Goal: Answer question/provide support

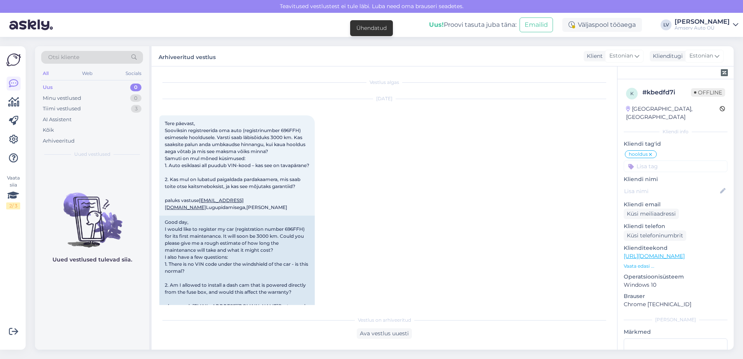
scroll to position [18, 0]
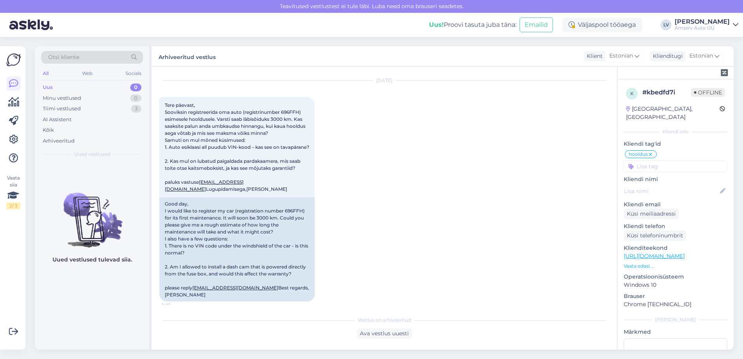
click at [522, 174] on div "[DATE] Tere päevast, Sooviksin registreerida oma auto (registrinumber 696FFH) e…" at bounding box center [384, 191] width 450 height 238
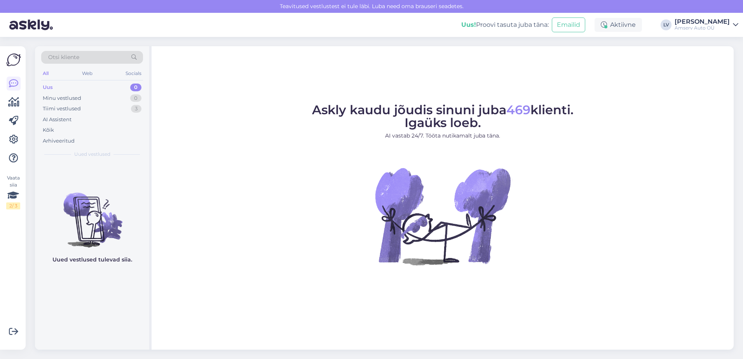
click at [263, 330] on div "Askly kaudu jõudis sinuni juba 469 klienti. Igaüks loeb. AI vastab 24/7. Tööta …" at bounding box center [443, 197] width 582 height 303
click at [106, 108] on div "Tiimi vestlused 3" at bounding box center [92, 108] width 102 height 11
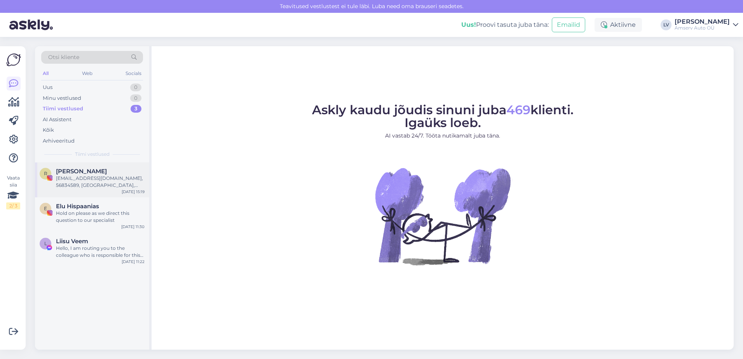
click at [103, 182] on div "Raulurbel@gmail.com, 56834589, Viljandi vald, Päri küla, Kannikmäe tee 8-8. Kui…" at bounding box center [100, 182] width 89 height 14
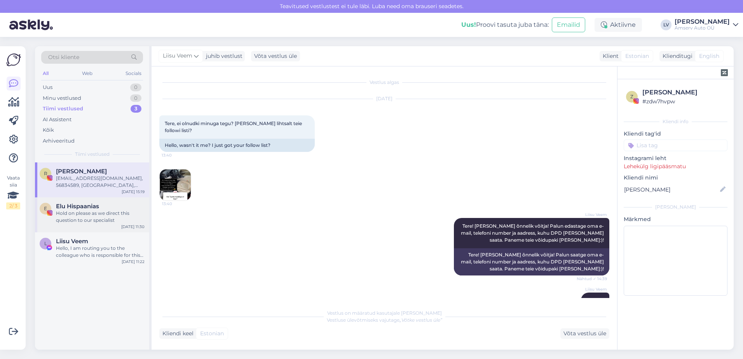
scroll to position [100, 0]
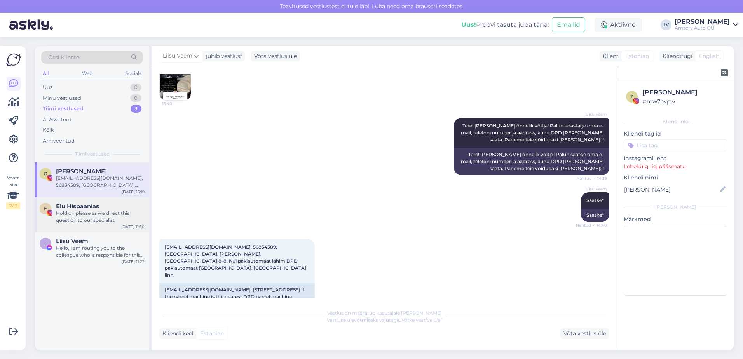
click at [79, 203] on span "Elu Hispaanias" at bounding box center [77, 206] width 43 height 7
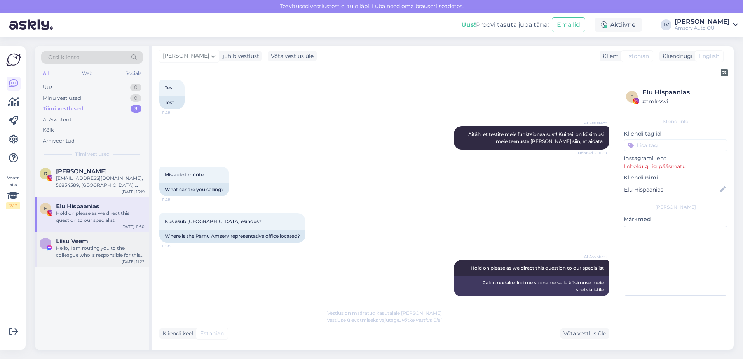
click at [85, 256] on div "Hello, I am routing you to the colleague who is responsible for this topic. Ple…" at bounding box center [100, 252] width 89 height 14
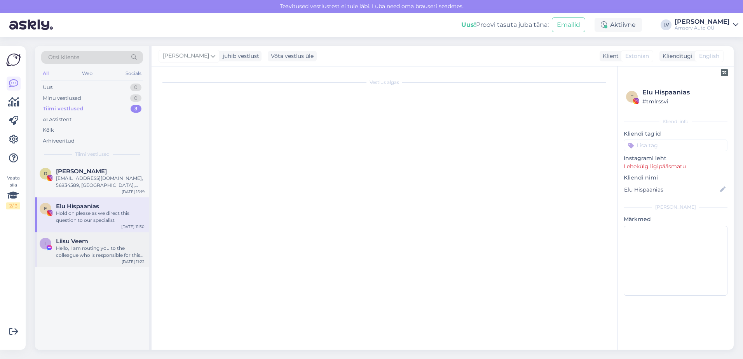
type textarea "Vestlus lõpetatud."
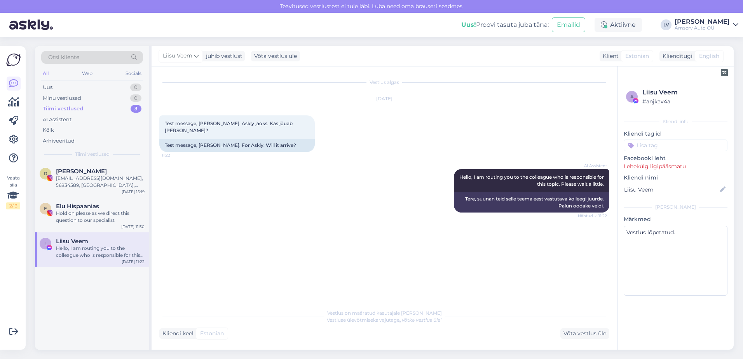
click at [82, 108] on div "Tiimi vestlused" at bounding box center [63, 109] width 40 height 8
click at [84, 68] on div "Otsi kliente" at bounding box center [92, 59] width 102 height 17
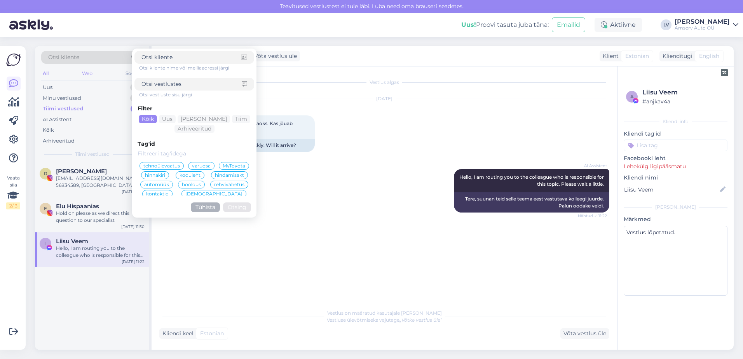
click at [87, 73] on div "Web" at bounding box center [87, 73] width 14 height 10
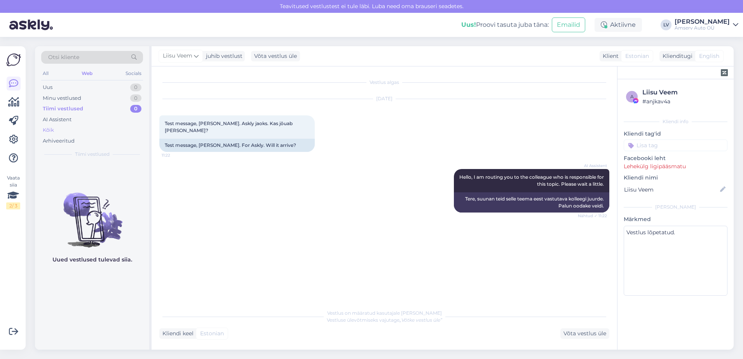
click at [66, 127] on div "Kõik" at bounding box center [92, 130] width 102 height 11
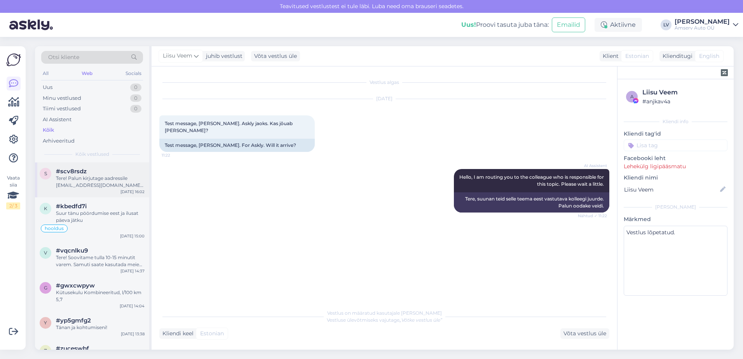
click at [79, 185] on div "Tere! Palun kirjutage aadressile kasutatud.jarve@amserv.ee. Osakond vastab E – …" at bounding box center [100, 182] width 89 height 14
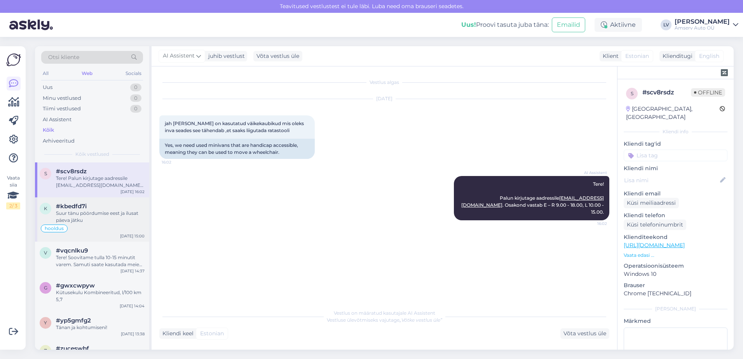
click at [86, 219] on div "Suur tänu pöördumise eest ja ilusat päeva jätku" at bounding box center [100, 217] width 89 height 14
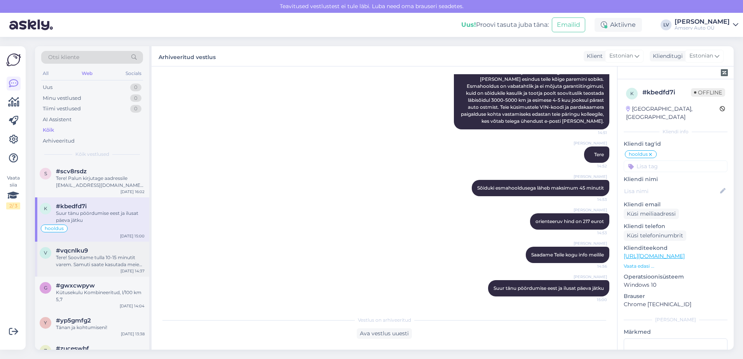
click at [78, 256] on div "Tere! Soovitame tulla 10-15 minutit varem. Samuti saate kasutada meie võtmeauto…" at bounding box center [100, 261] width 89 height 14
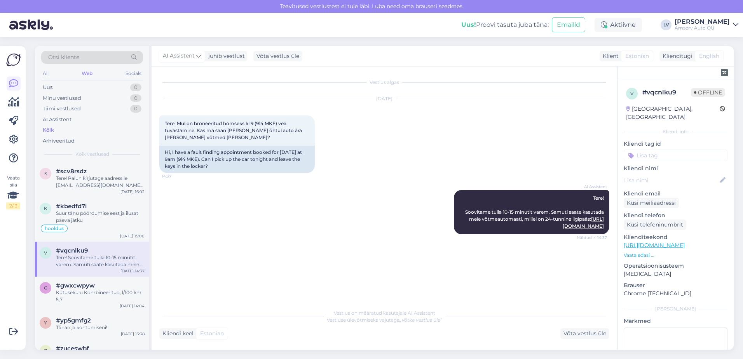
click at [53, 132] on div "Kõik" at bounding box center [48, 130] width 11 height 8
click at [62, 108] on div "Tiimi vestlused" at bounding box center [62, 109] width 38 height 8
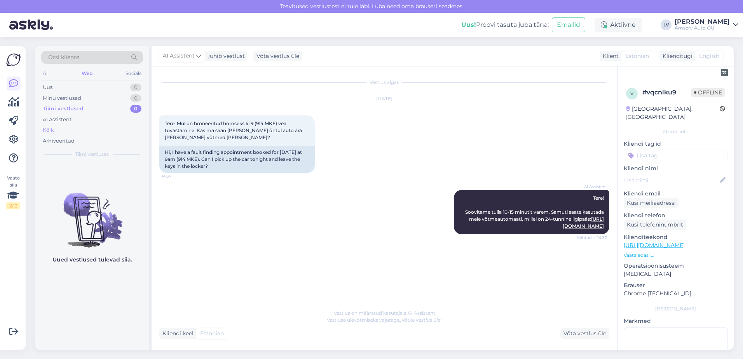
click at [53, 131] on div "Kõik" at bounding box center [48, 130] width 11 height 8
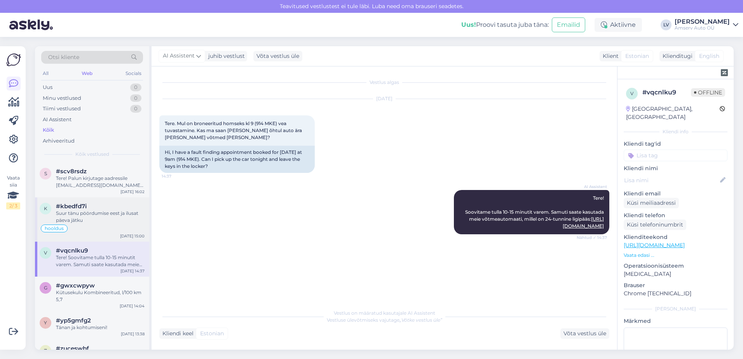
click at [84, 225] on div "hooldus" at bounding box center [92, 228] width 105 height 9
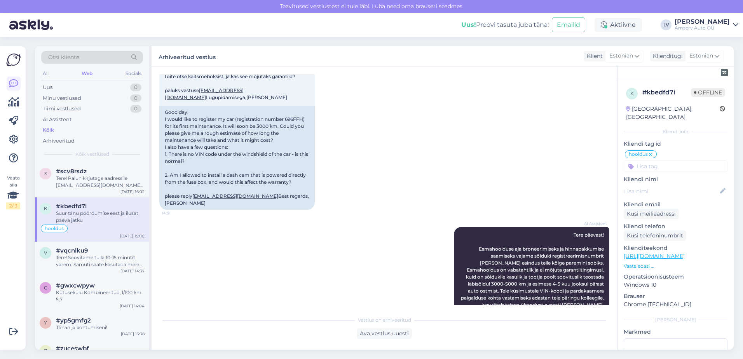
scroll to position [68, 0]
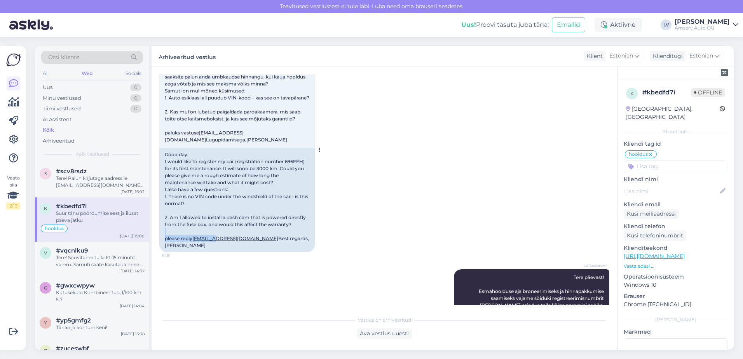
drag, startPoint x: 269, startPoint y: 239, endPoint x: 212, endPoint y: 247, distance: 58.1
click at [212, 247] on div "Good day, I would like to register my car (registration number 696FFH) for its …" at bounding box center [236, 200] width 155 height 104
drag, startPoint x: 212, startPoint y: 247, endPoint x: 281, endPoint y: 259, distance: 69.7
click at [281, 252] on div "Good day, I would like to register my car (registration number 696FFH) for its …" at bounding box center [236, 200] width 155 height 104
drag, startPoint x: 274, startPoint y: 248, endPoint x: 193, endPoint y: 246, distance: 80.5
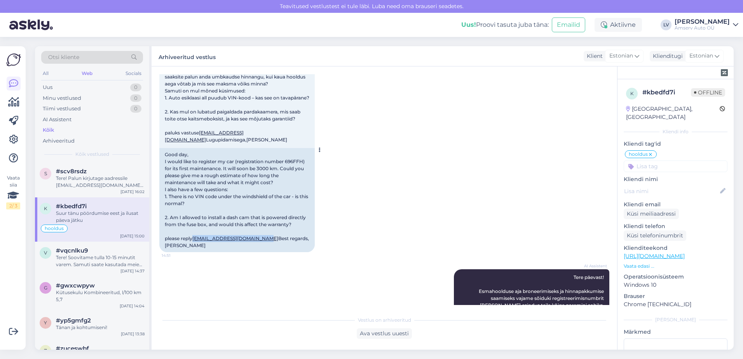
click at [193, 246] on div "Good day, I would like to register my car (registration number 696FFH) for its …" at bounding box center [236, 200] width 155 height 104
drag, startPoint x: 193, startPoint y: 246, endPoint x: 209, endPoint y: 244, distance: 15.6
copy div "[EMAIL_ADDRESS][DOMAIN_NAME]"
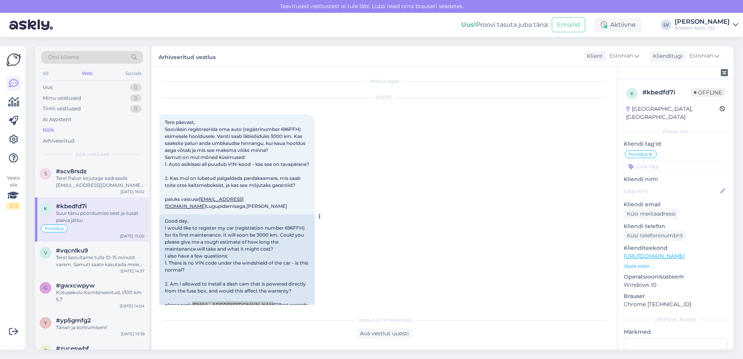
scroll to position [0, 0]
drag, startPoint x: 300, startPoint y: 131, endPoint x: 283, endPoint y: 130, distance: 16.8
click at [283, 130] on span "Tere päevast, Sooviksin registreerida oma auto (registrinumber 696FFH) esimesel…" at bounding box center [237, 165] width 145 height 90
copy span "696FFH"
